Goal: Information Seeking & Learning: Learn about a topic

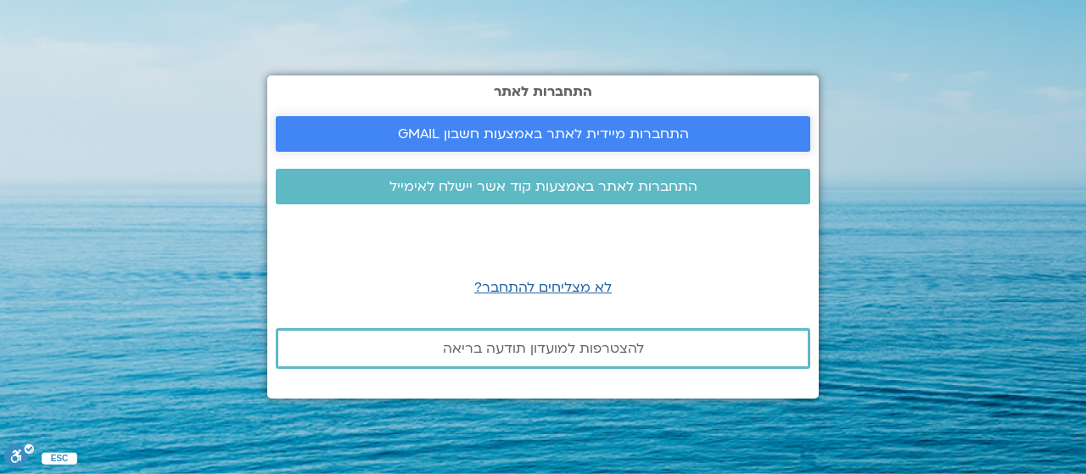
click at [580, 133] on span "התחברות מיידית לאתר באמצעות חשבון GMAIL" at bounding box center [543, 133] width 291 height 15
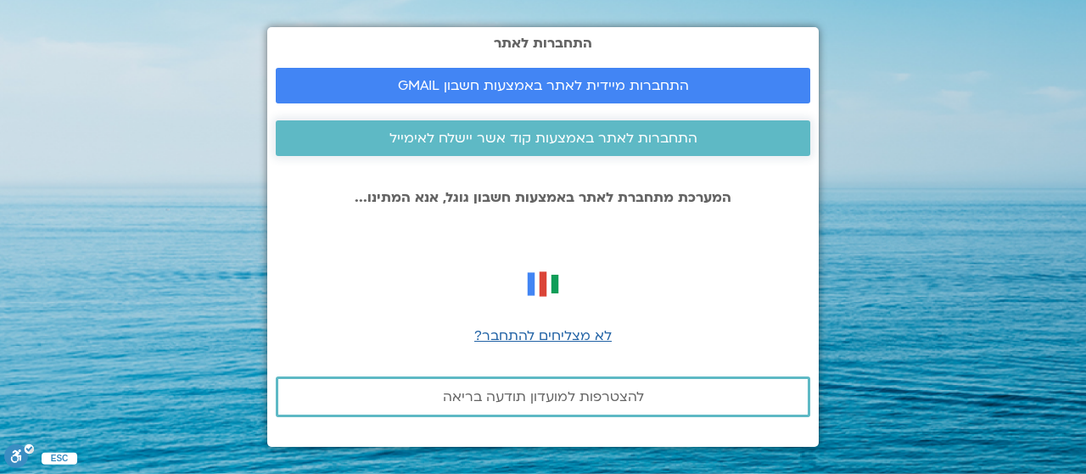
click at [565, 138] on span "התחברות לאתר באמצעות קוד אשר יישלח לאימייל" at bounding box center [543, 138] width 308 height 15
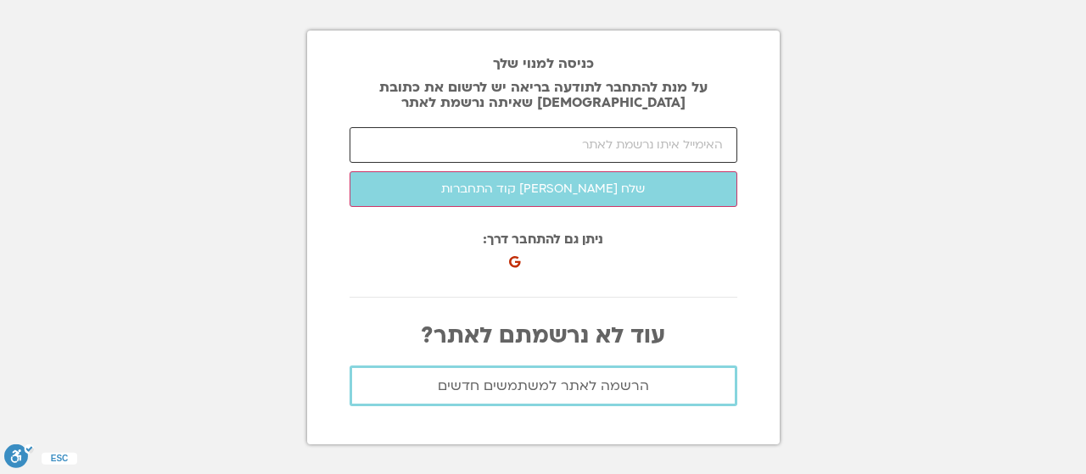
click at [628, 148] on input "email" at bounding box center [543, 145] width 388 height 36
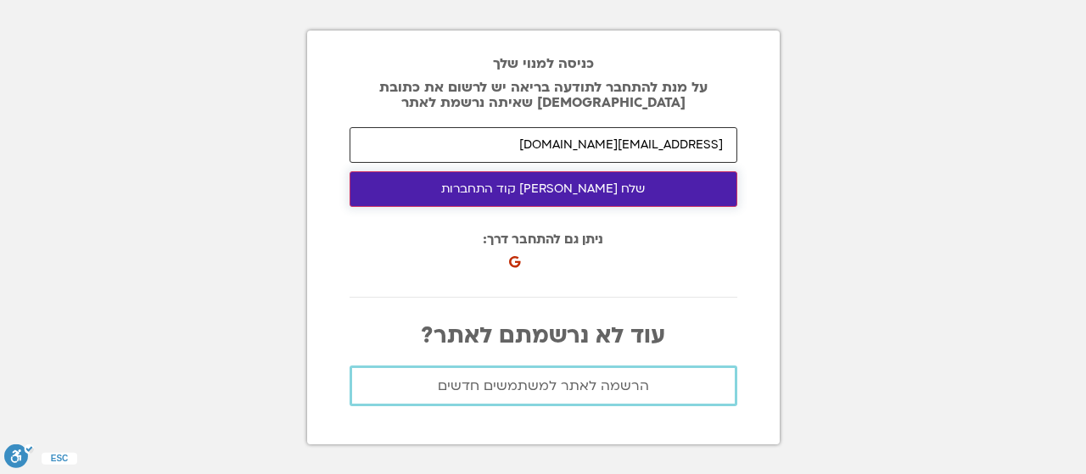
type input "[EMAIL_ADDRESS][DOMAIN_NAME]"
click at [640, 198] on button "שלח [PERSON_NAME] קוד התחברות" at bounding box center [543, 189] width 388 height 36
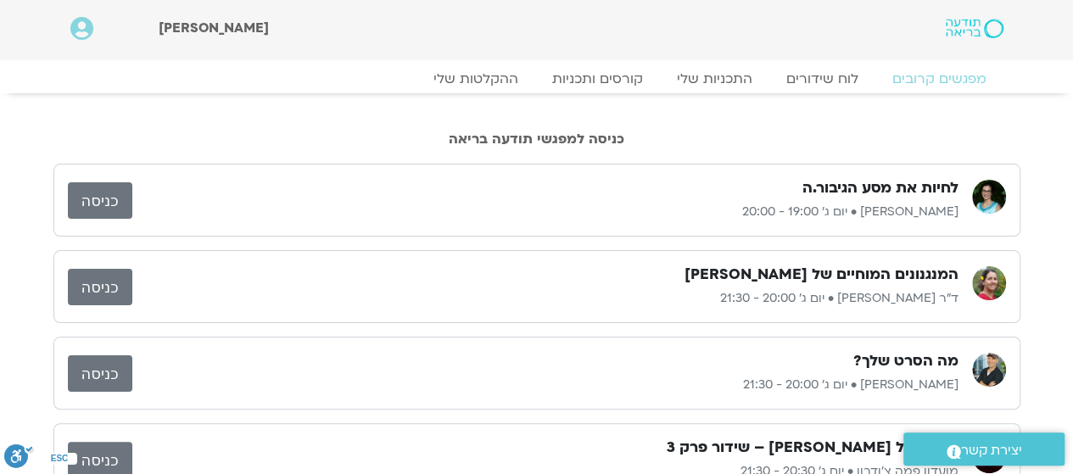
click at [98, 276] on link "כניסה" at bounding box center [100, 287] width 64 height 36
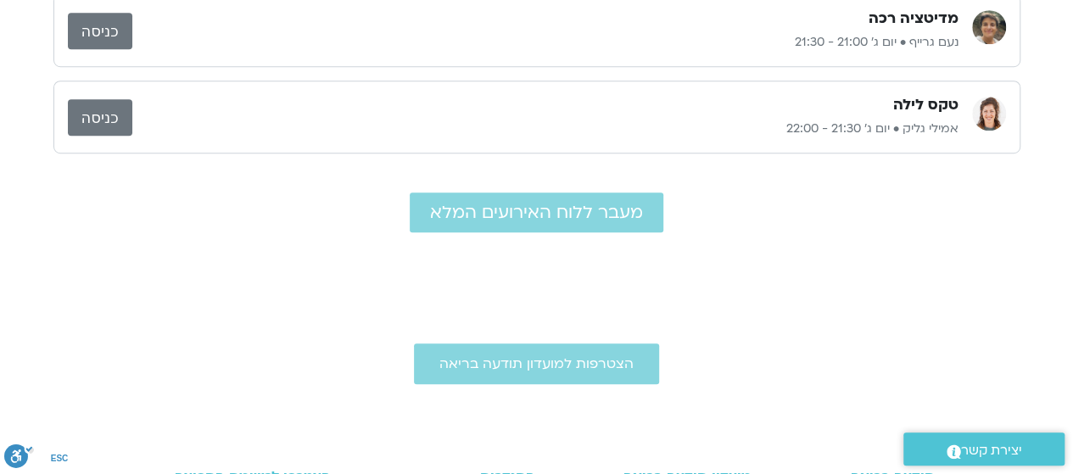
scroll to position [530, 0]
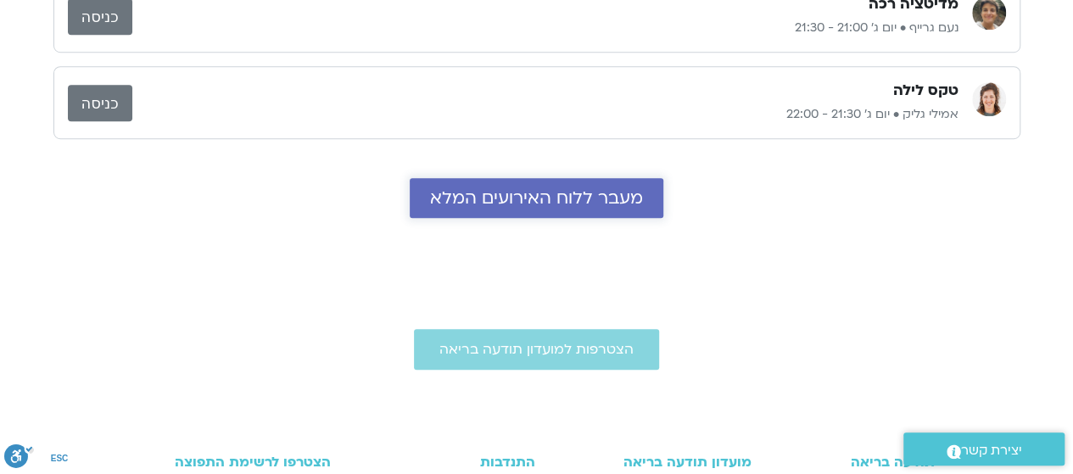
click at [597, 202] on span "מעבר ללוח האירועים המלא" at bounding box center [536, 198] width 213 height 20
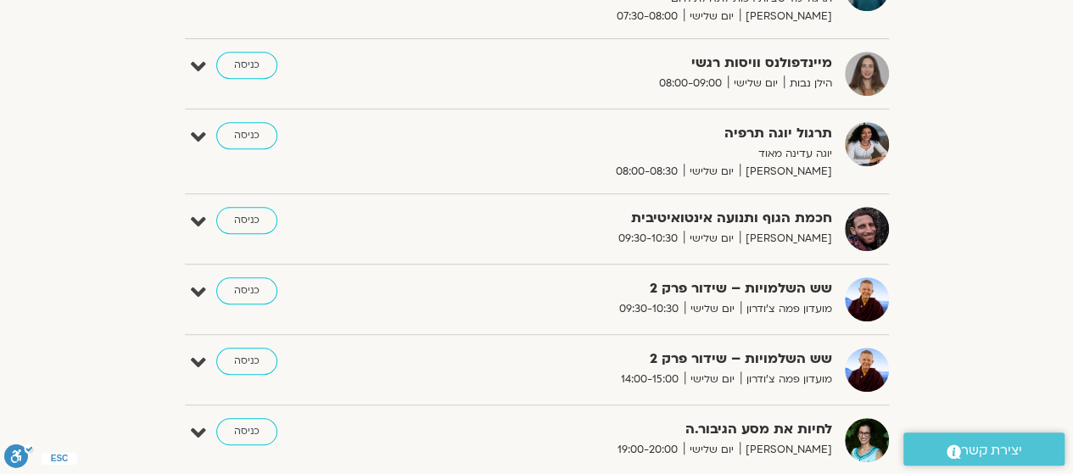
scroll to position [107, 0]
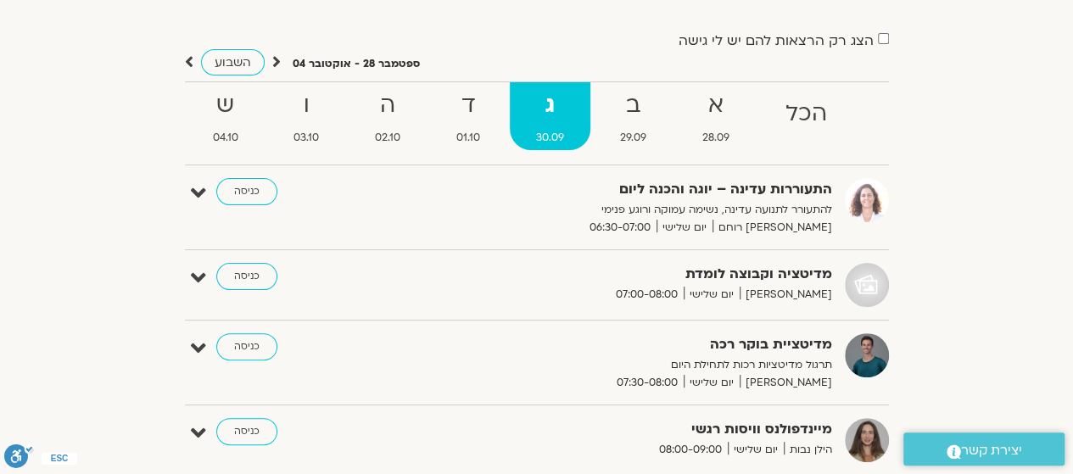
drag, startPoint x: 1079, startPoint y: 182, endPoint x: 1079, endPoint y: -9, distance: 191.7
click at [185, 57] on icon at bounding box center [189, 61] width 8 height 17
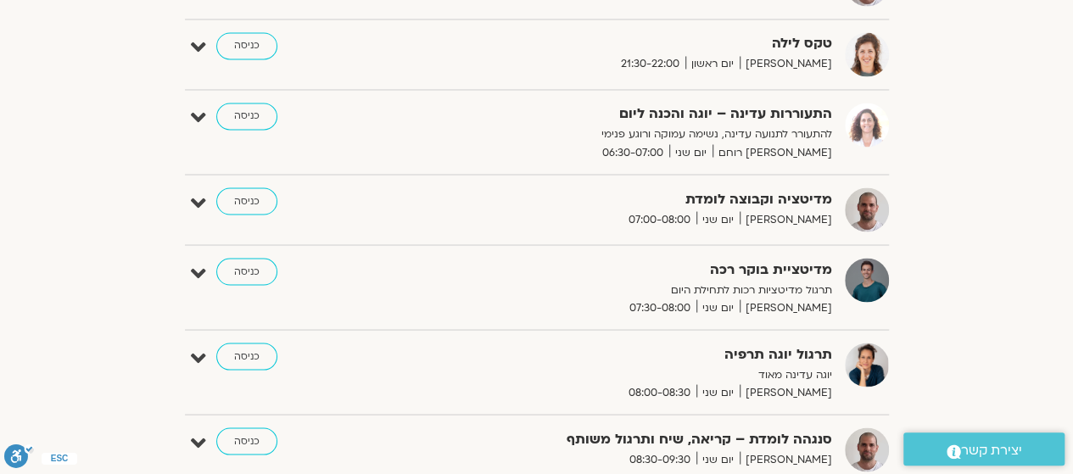
scroll to position [1464, 0]
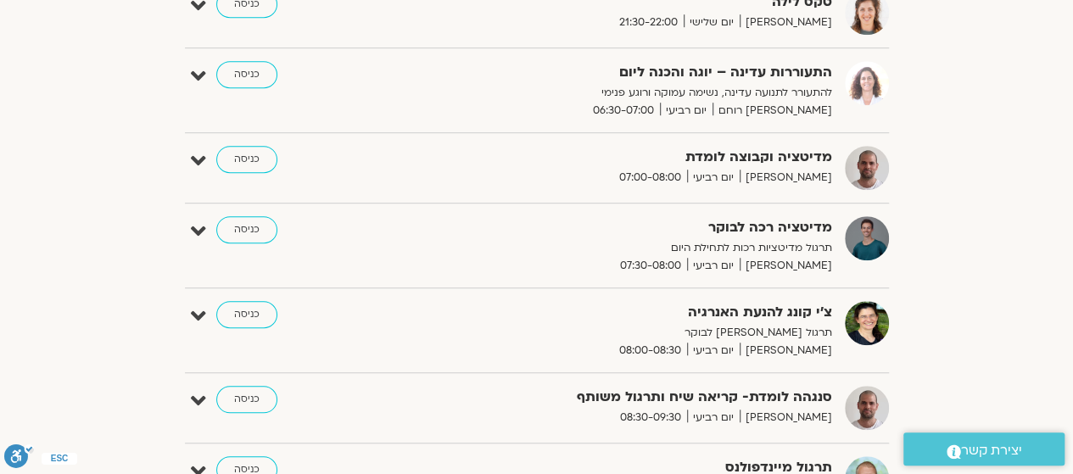
scroll to position [3737, 0]
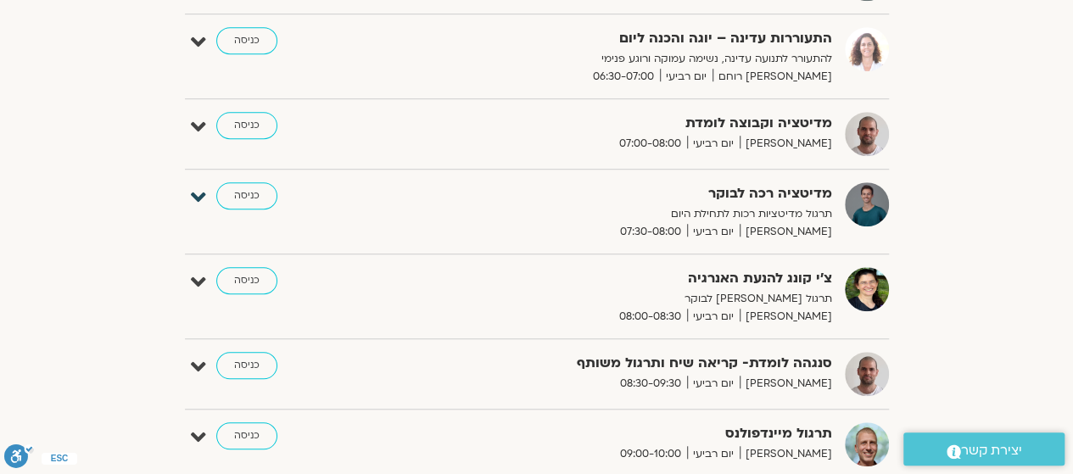
click at [203, 186] on icon at bounding box center [198, 198] width 15 height 24
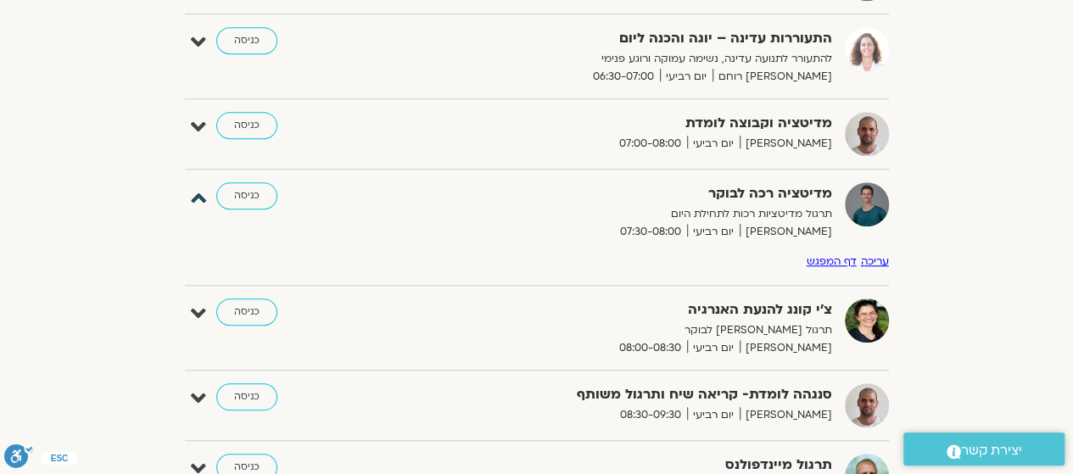
click at [203, 186] on icon at bounding box center [198, 198] width 15 height 24
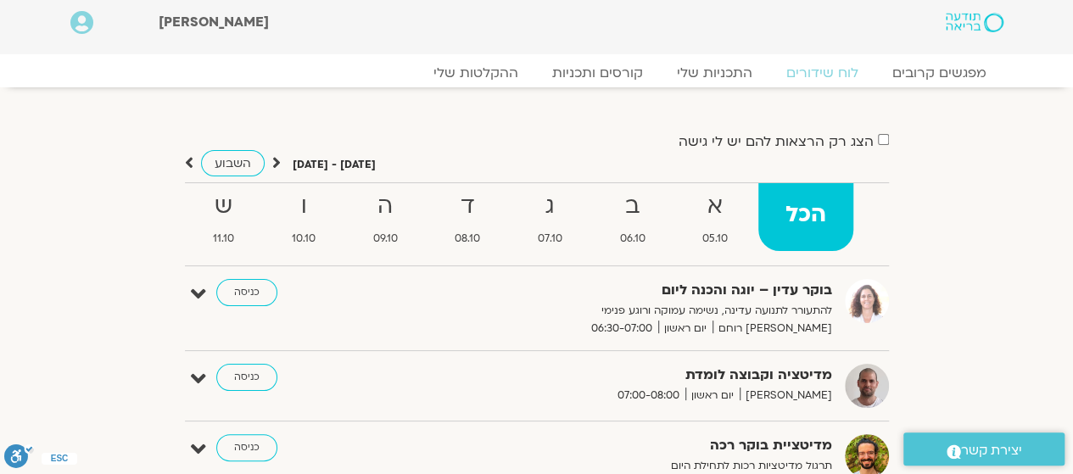
scroll to position [5, 0]
click at [272, 160] on icon at bounding box center [276, 163] width 8 height 17
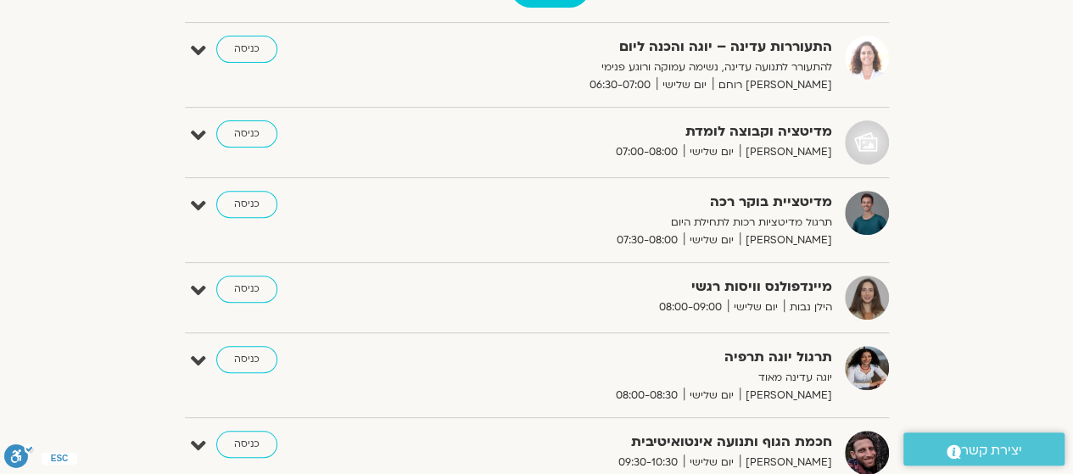
scroll to position [0, 0]
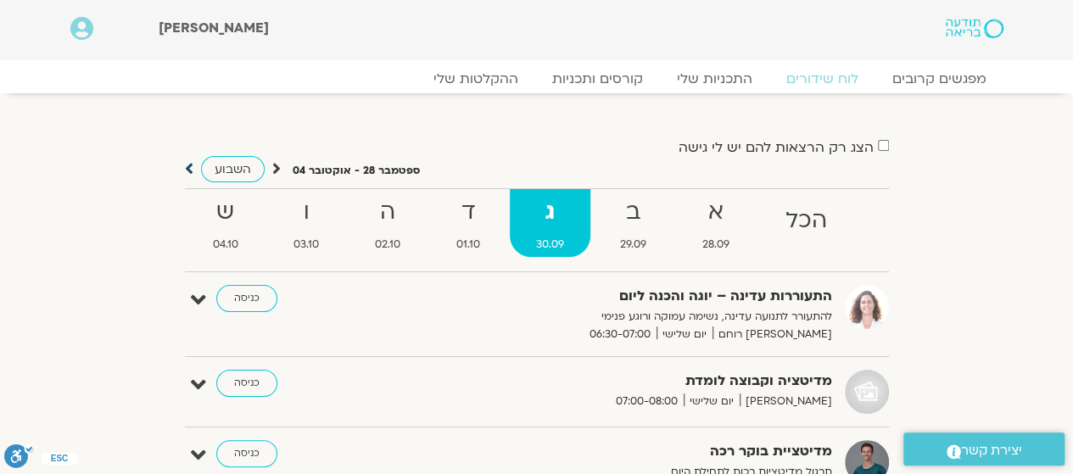
click at [191, 167] on icon at bounding box center [189, 168] width 8 height 17
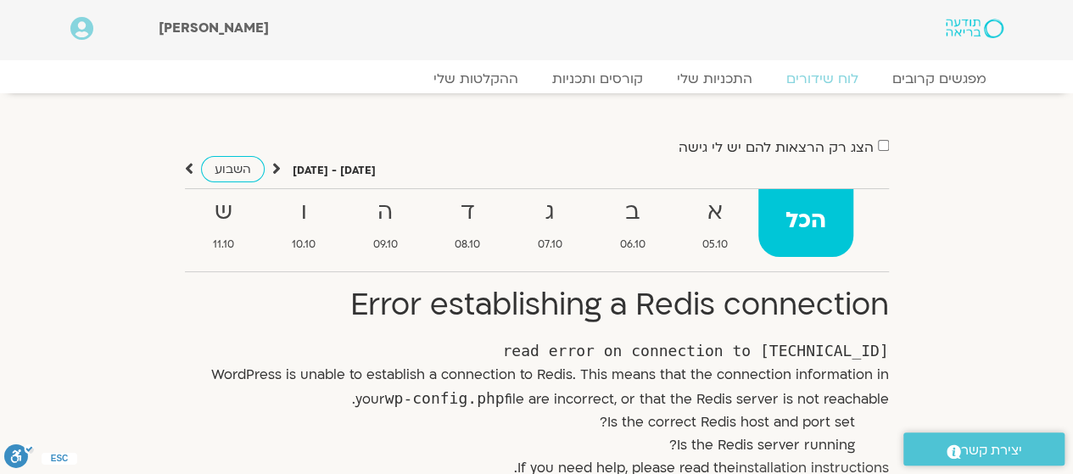
click at [761, 147] on label "הצג רק הרצאות להם יש לי גישה" at bounding box center [776, 147] width 195 height 15
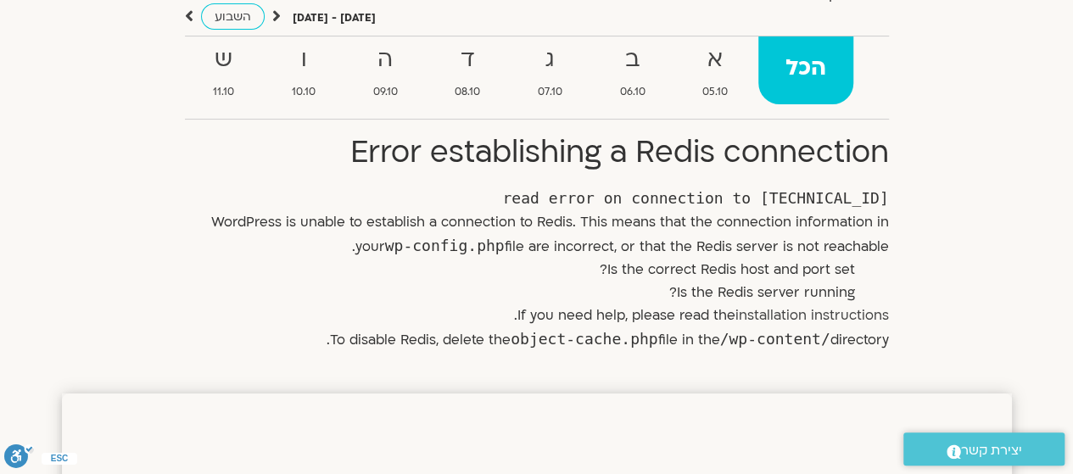
scroll to position [170, 0]
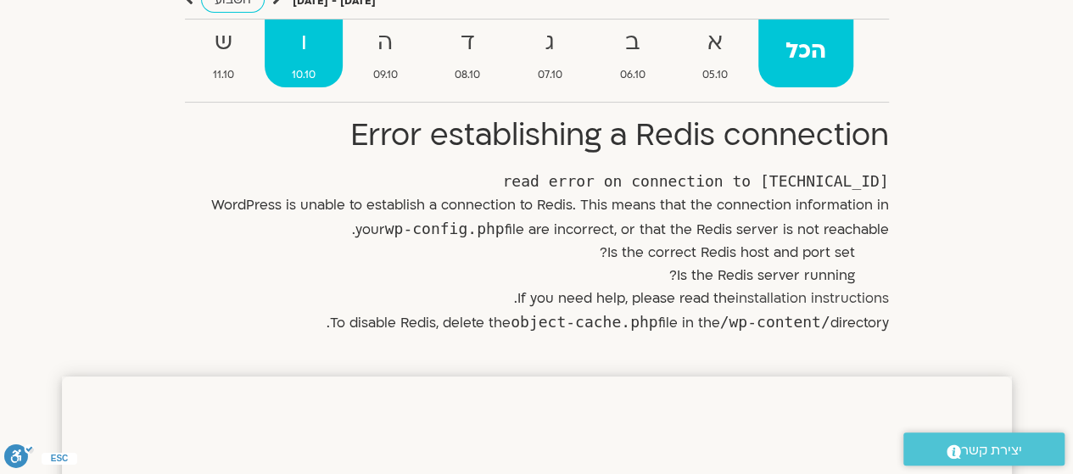
click at [293, 52] on strong "ו" at bounding box center [304, 43] width 78 height 38
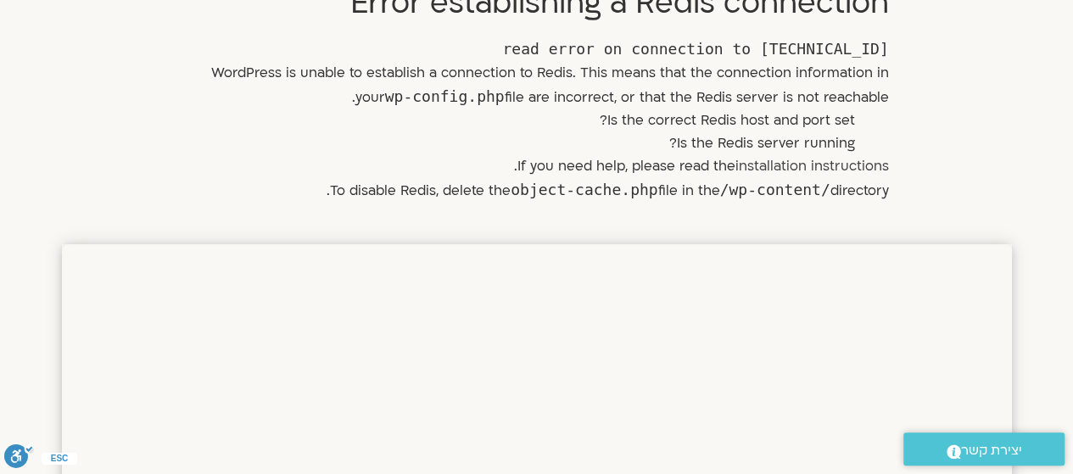
scroll to position [0, 0]
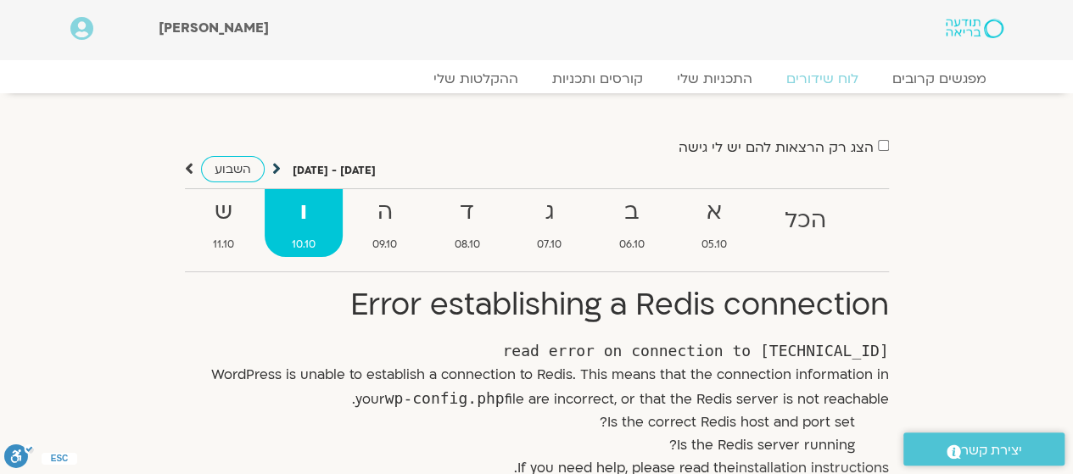
click at [278, 161] on div "[DATE] - [DATE] השבוע" at bounding box center [280, 169] width 191 height 21
click at [180, 167] on div "הצג רק הרצאות להם יש [PERSON_NAME] גישה [DATE] - [DATE] השבוע להציג אירועים שפת…" at bounding box center [537, 320] width 950 height 369
click at [186, 167] on icon at bounding box center [189, 168] width 8 height 17
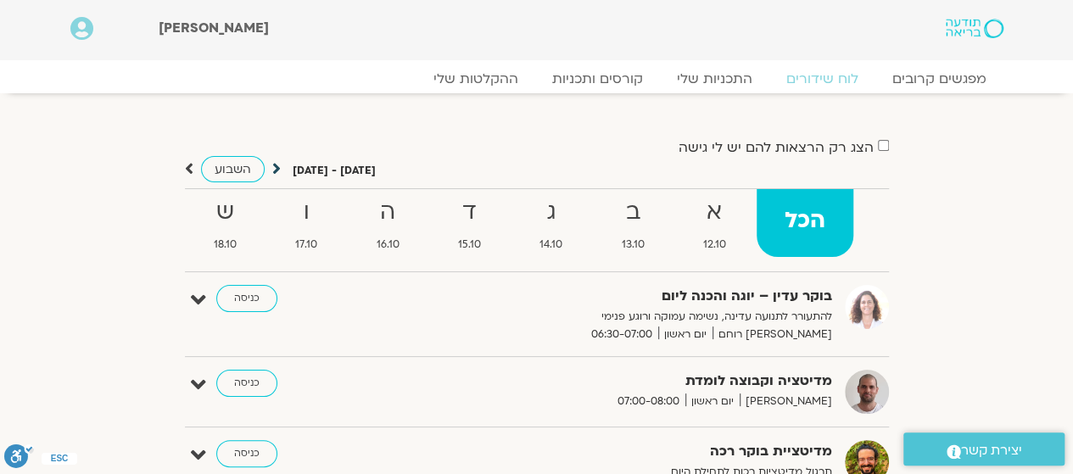
click at [278, 168] on div "[DATE] - [DATE] השבוע" at bounding box center [280, 169] width 191 height 21
click at [272, 170] on icon at bounding box center [276, 168] width 8 height 17
click at [276, 167] on icon at bounding box center [276, 168] width 8 height 17
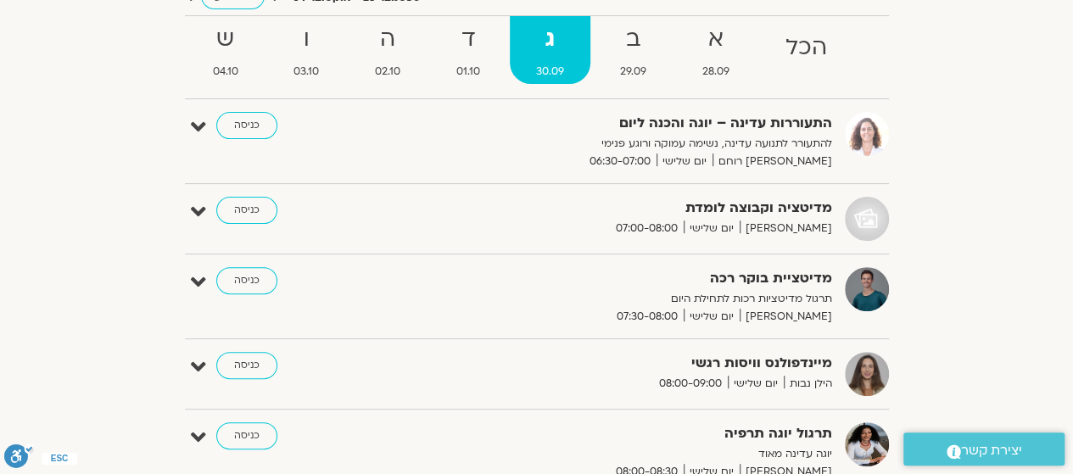
scroll to position [170, 0]
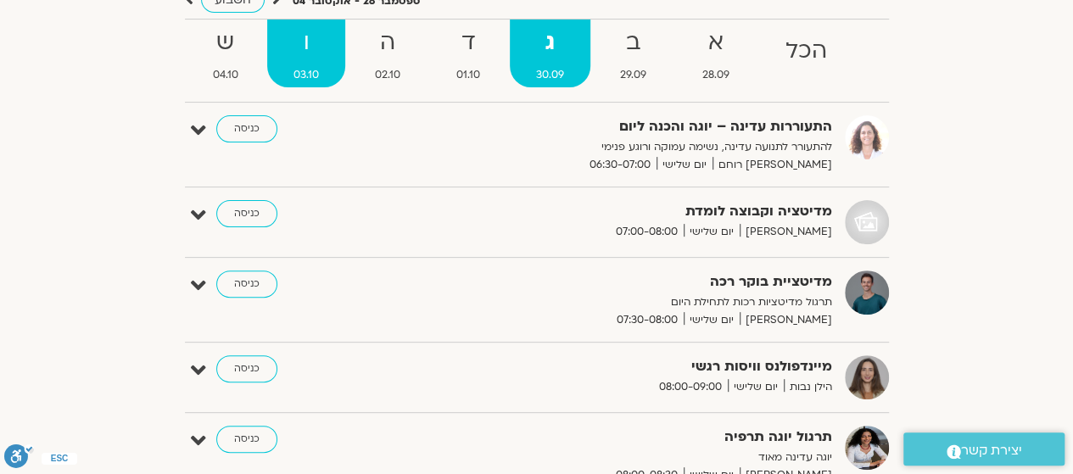
click at [308, 59] on strong "ו" at bounding box center [306, 43] width 78 height 38
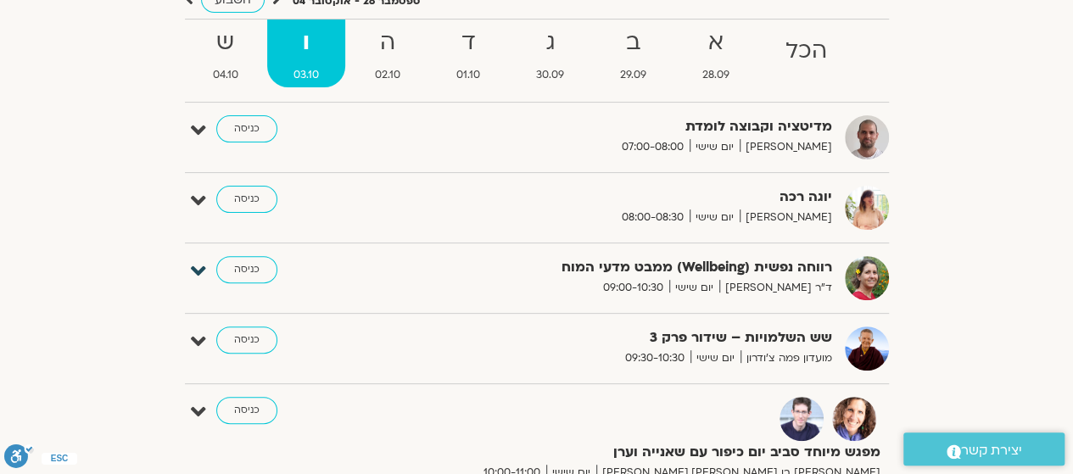
click at [197, 267] on icon at bounding box center [198, 272] width 15 height 24
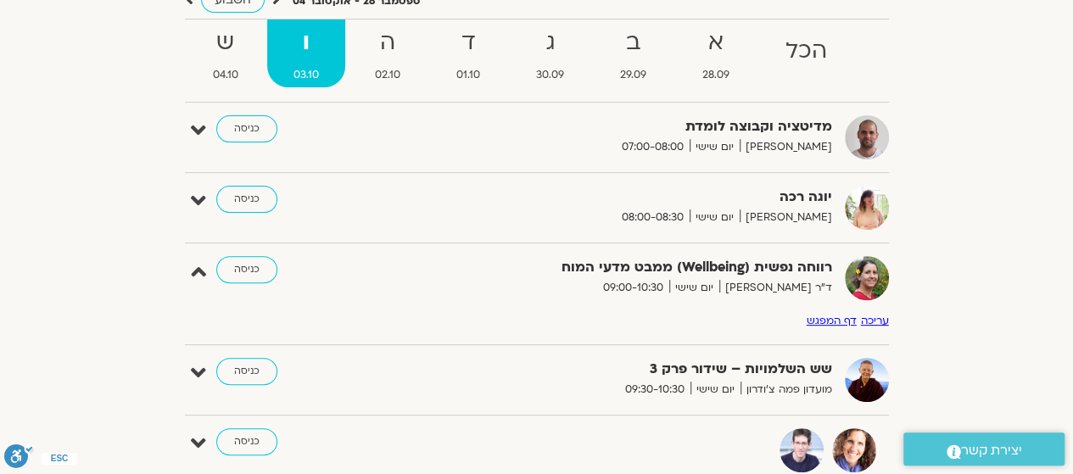
click at [848, 321] on link "דף המפגש" at bounding box center [832, 321] width 50 height 14
